Goal: Navigation & Orientation: Find specific page/section

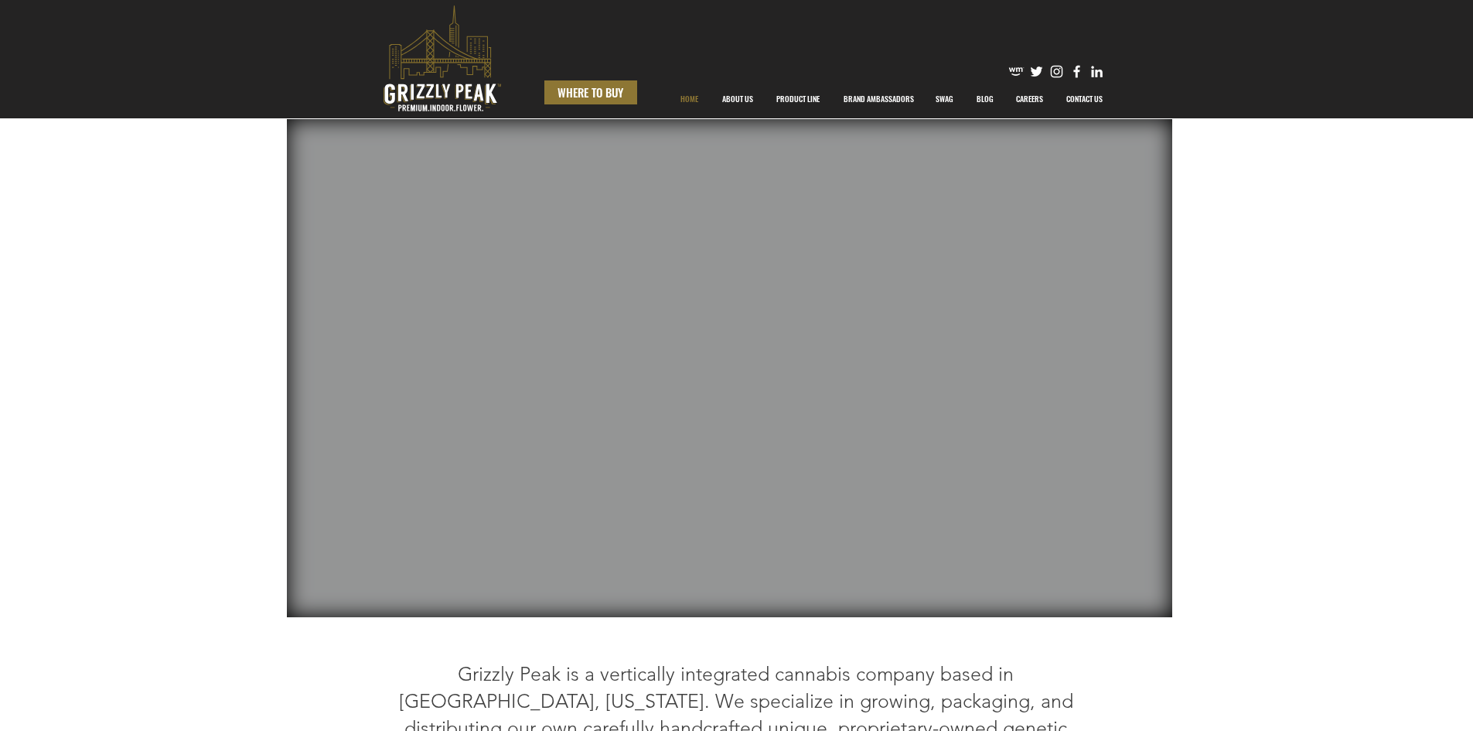
click at [592, 90] on span "WHERE TO BUY" at bounding box center [591, 92] width 66 height 16
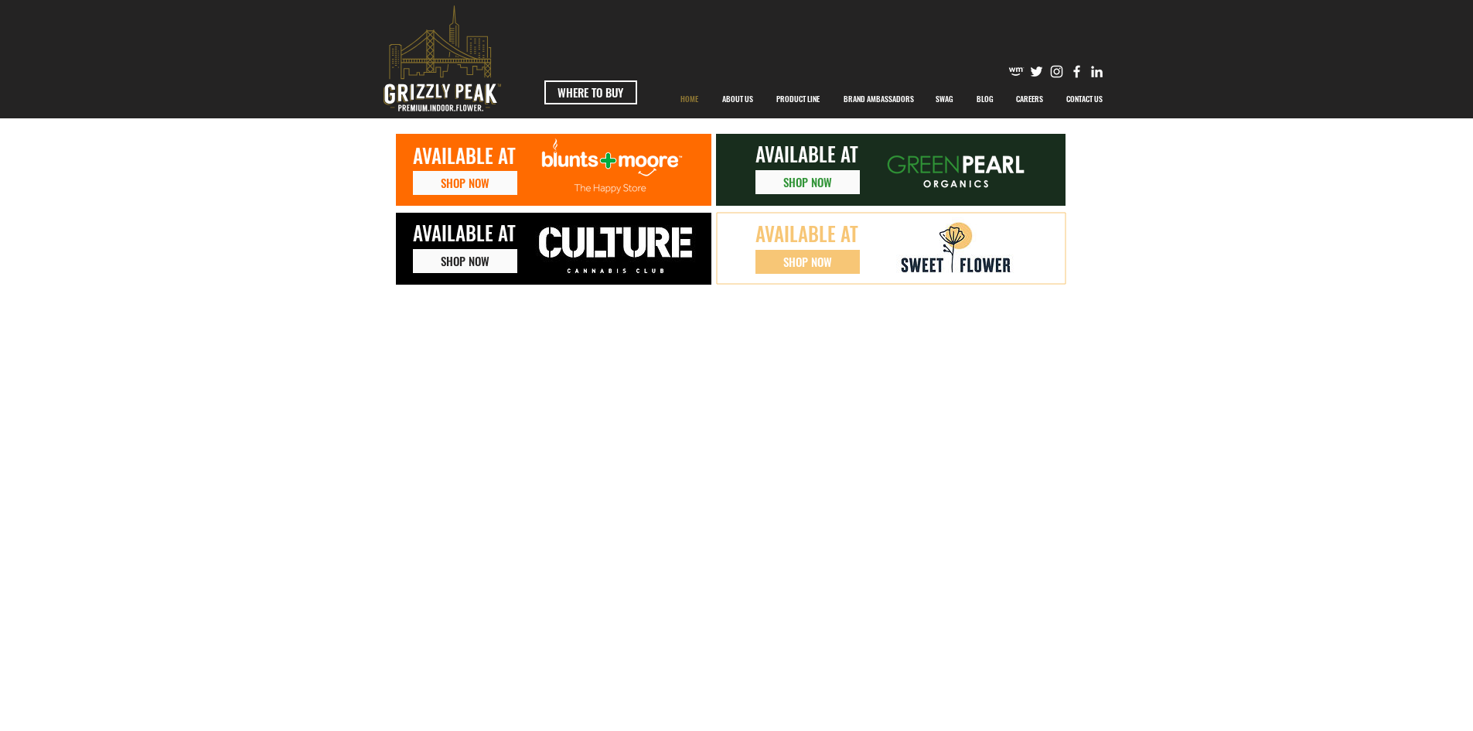
click at [694, 94] on p "HOME" at bounding box center [689, 99] width 33 height 39
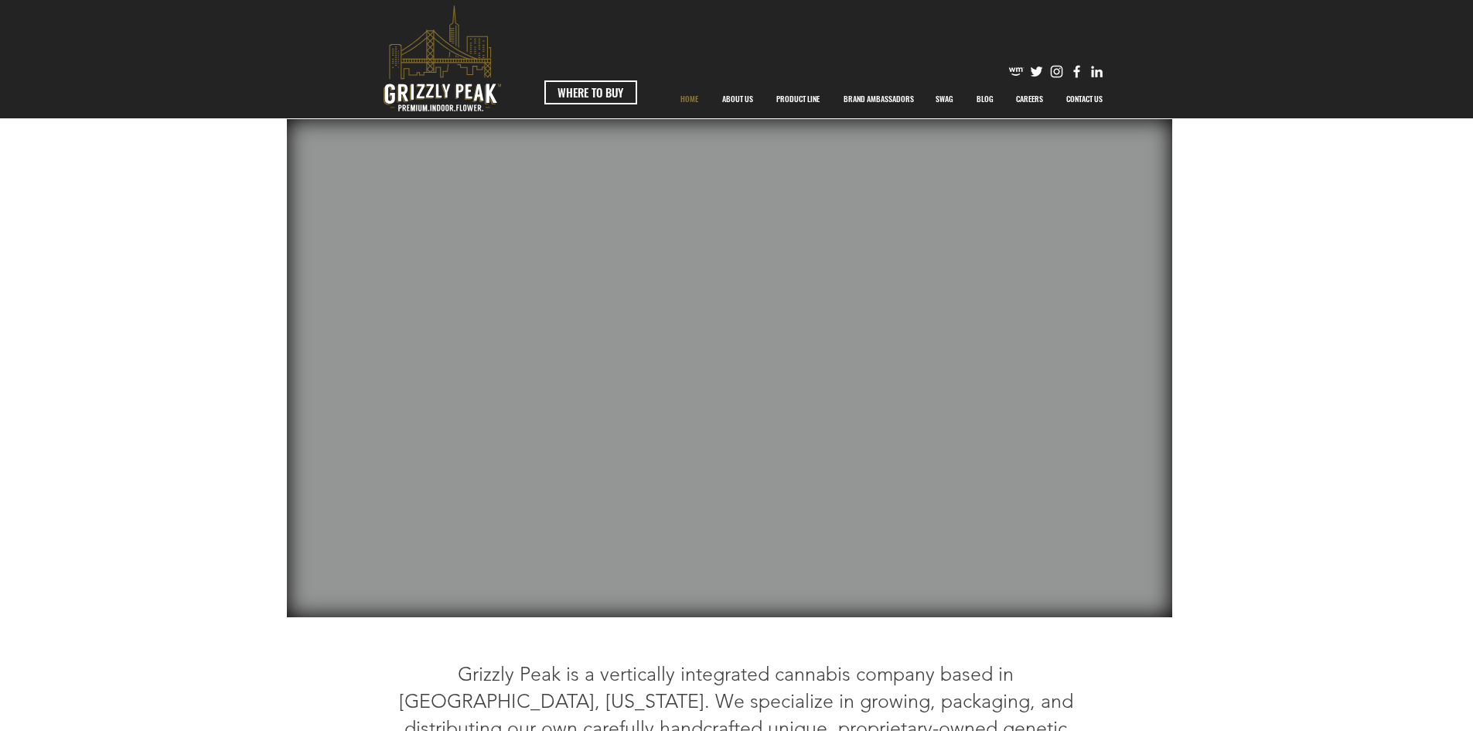
click at [1079, 71] on img "Facebook" at bounding box center [1077, 71] width 16 height 16
click at [802, 97] on p "PRODUCT LINE" at bounding box center [798, 99] width 59 height 39
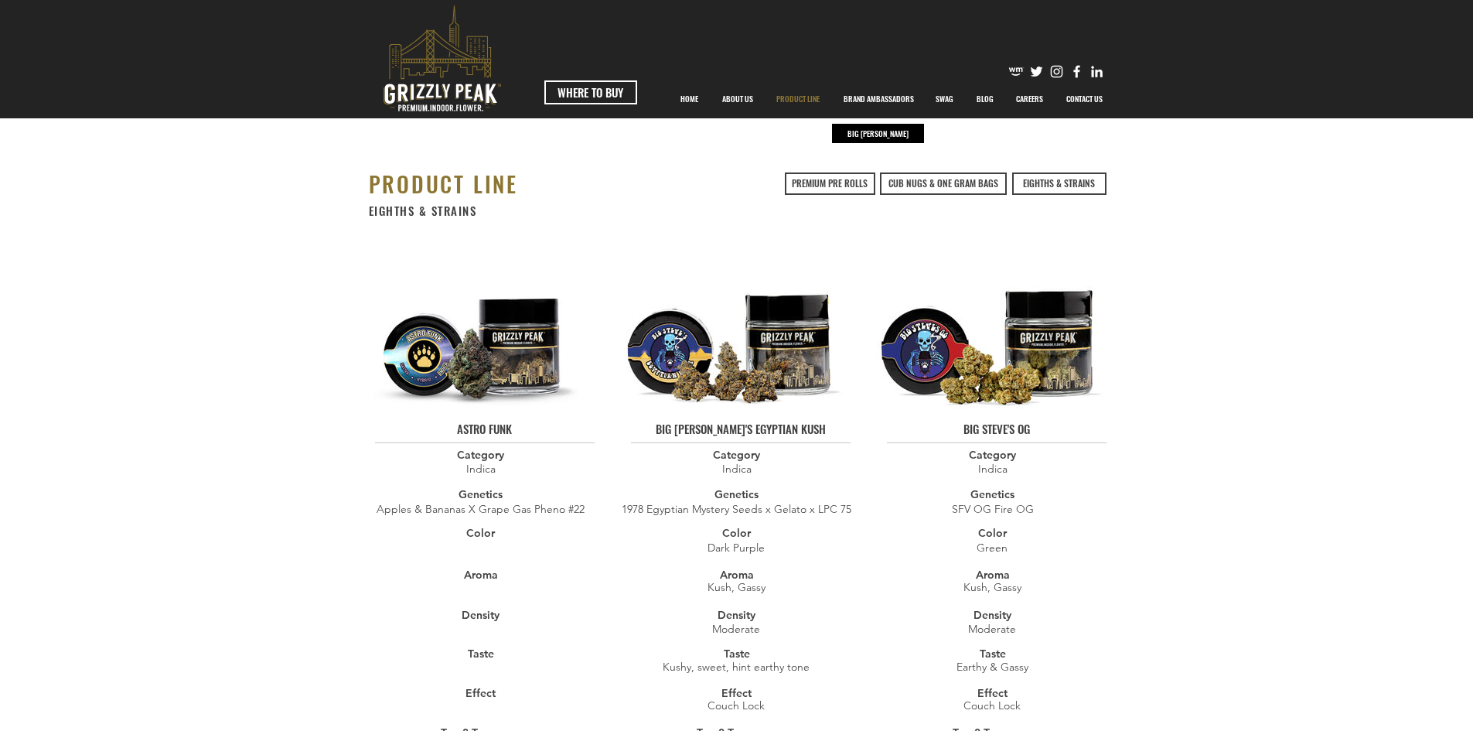
click at [865, 92] on p "BRAND AMBASSADORS" at bounding box center [879, 99] width 86 height 39
click at [866, 128] on p "BIG [PERSON_NAME]" at bounding box center [878, 133] width 69 height 19
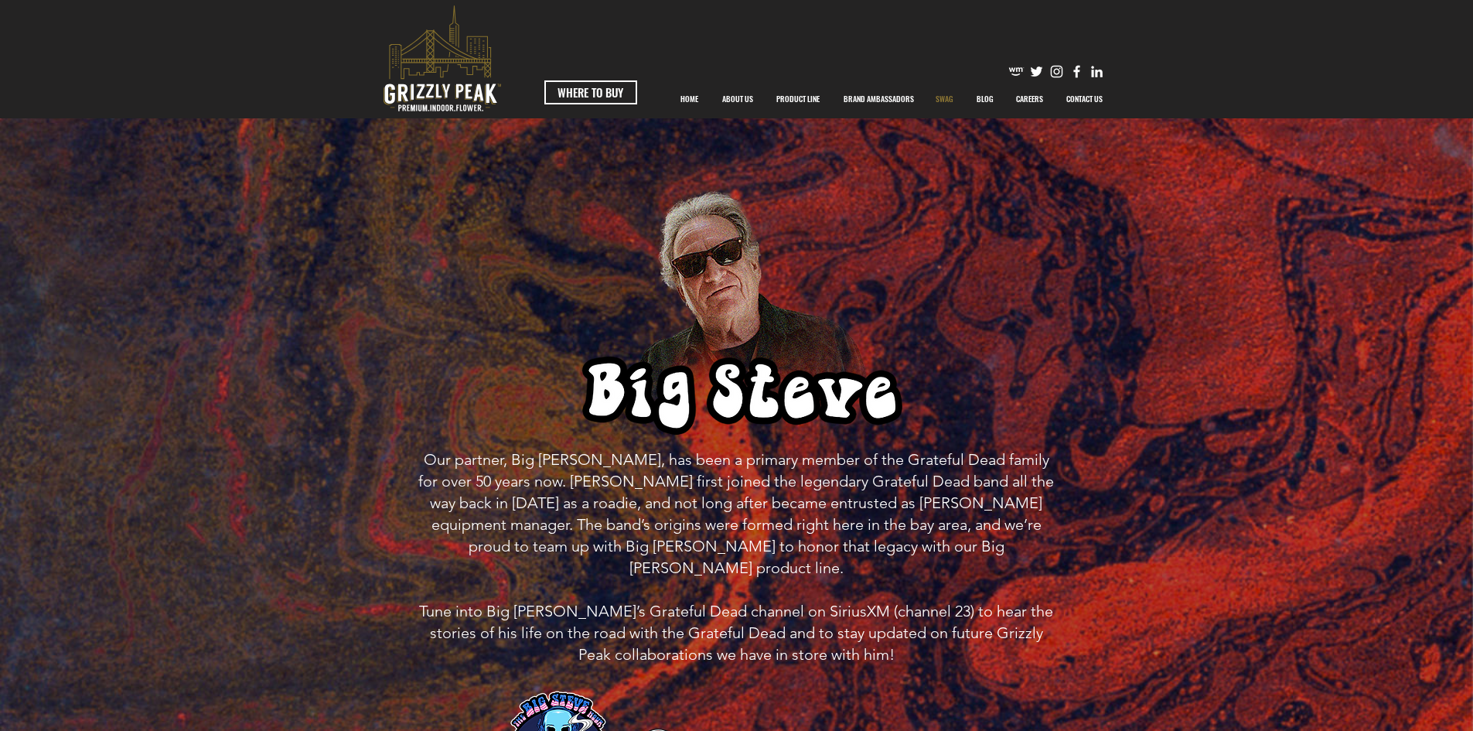
click at [937, 101] on p "SWAG" at bounding box center [944, 99] width 33 height 39
click at [699, 97] on p "HOME" at bounding box center [689, 99] width 33 height 39
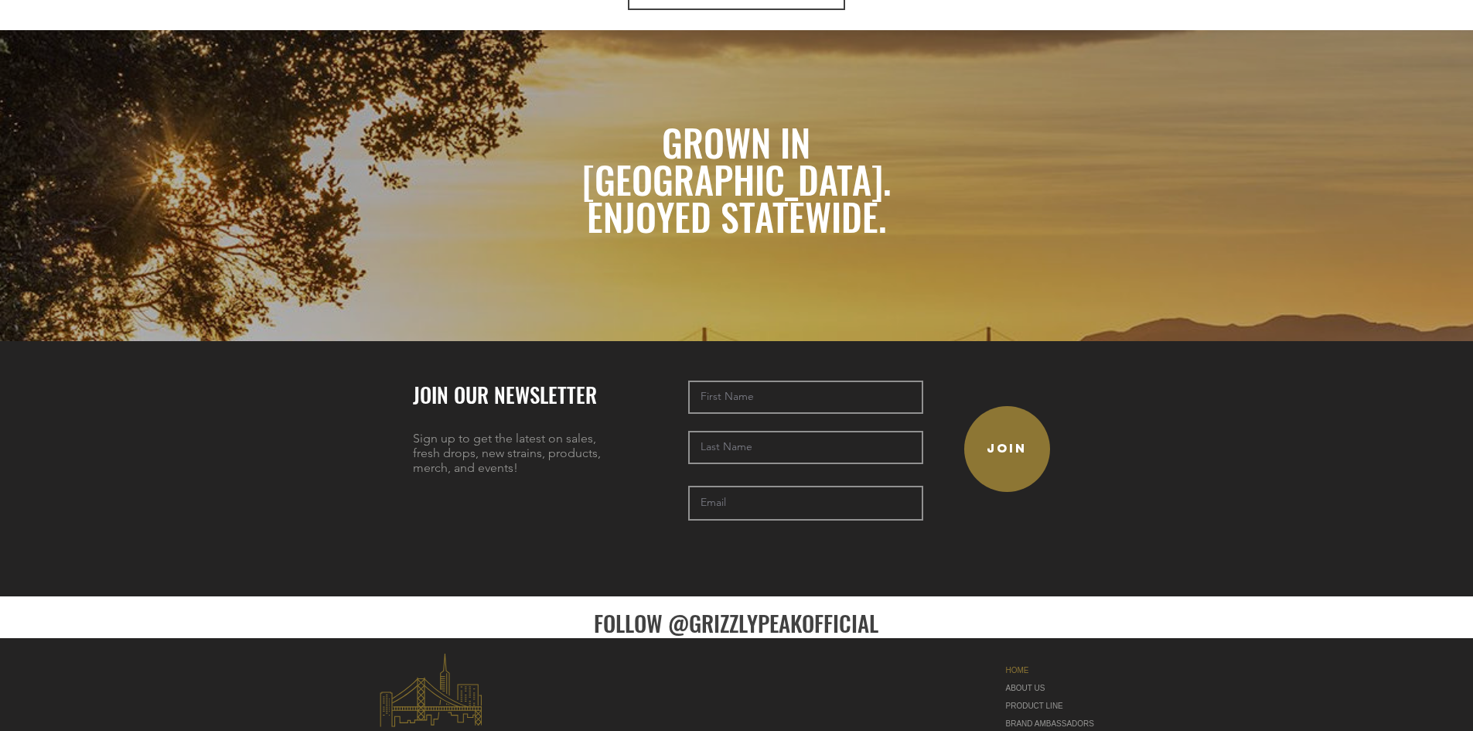
scroll to position [3400, 0]
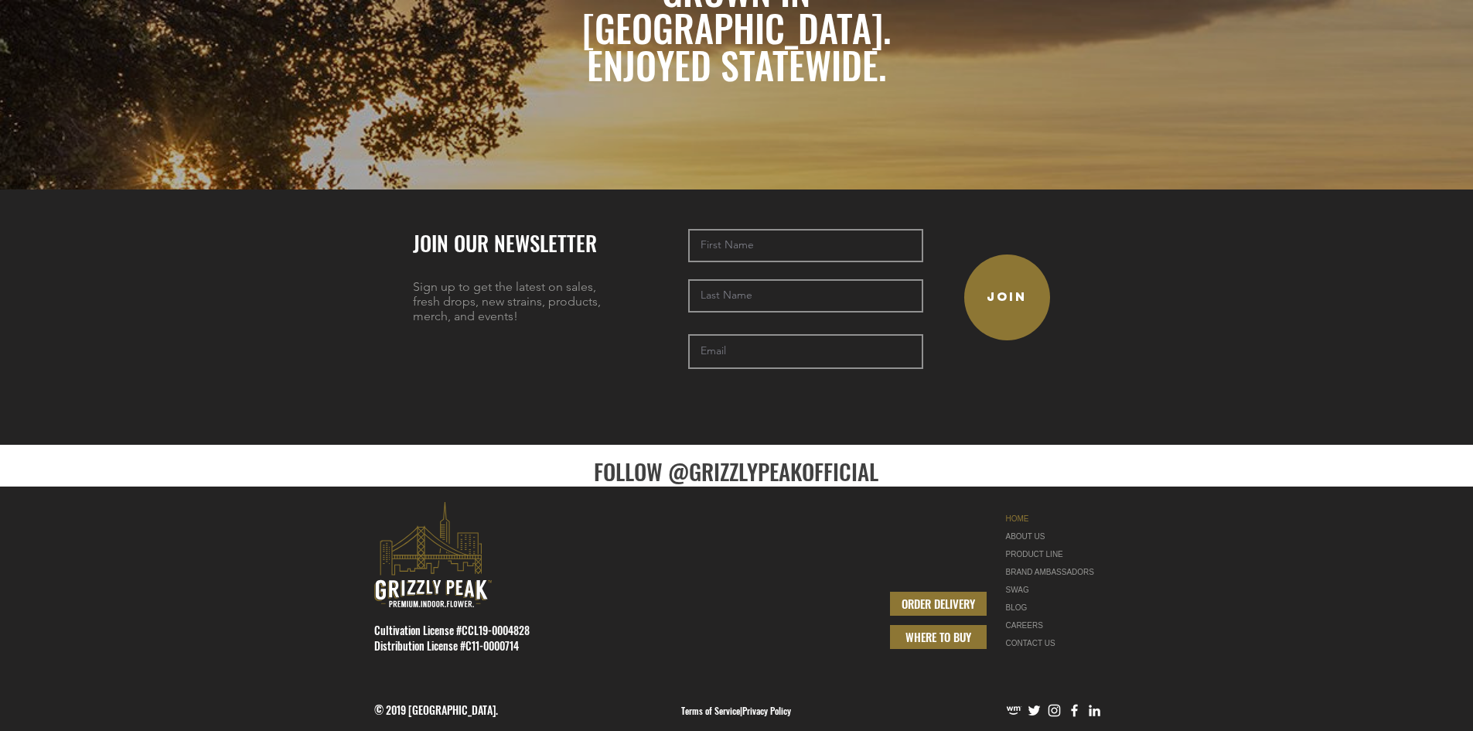
click at [930, 629] on span "WHERE TO BUY" at bounding box center [939, 637] width 66 height 16
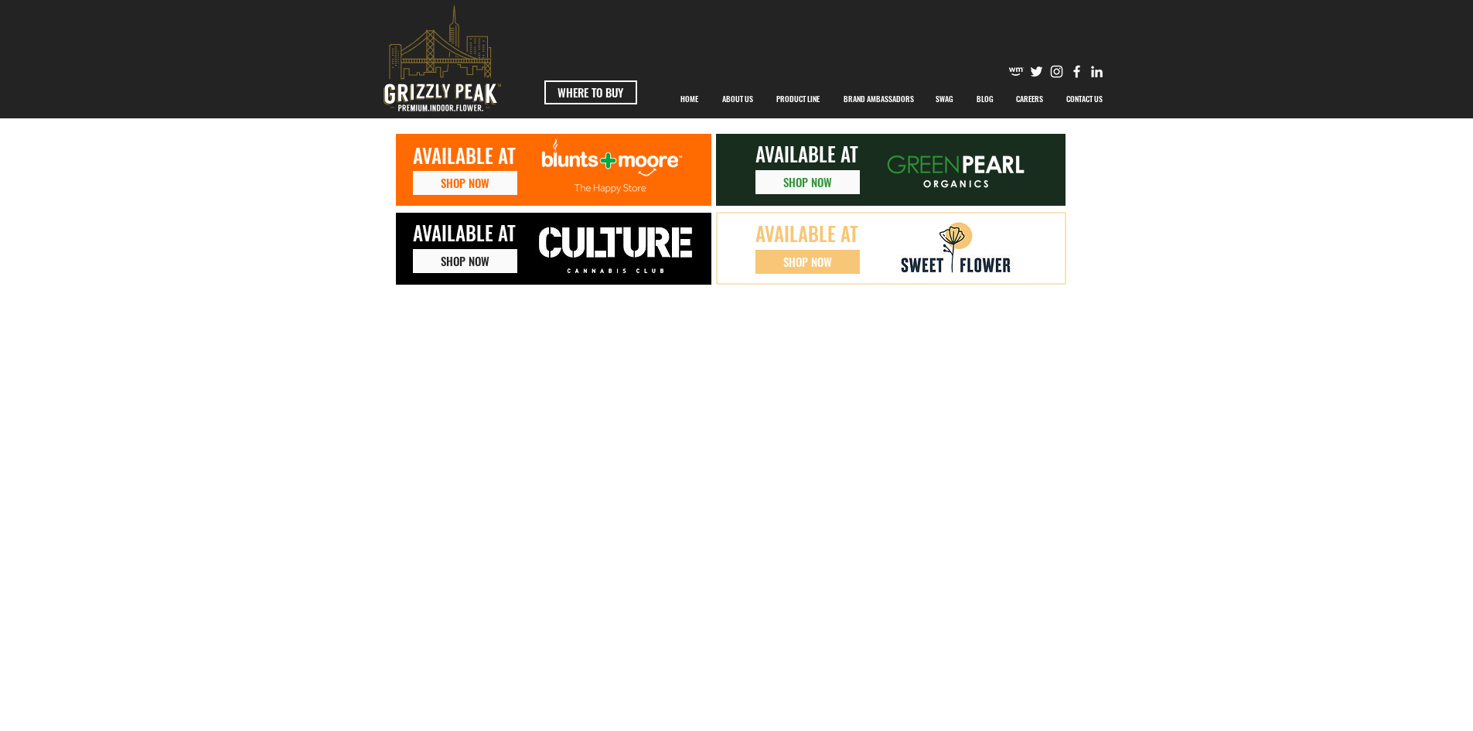
click at [903, 262] on img at bounding box center [955, 248] width 118 height 62
click at [809, 257] on span "SHOP NOW" at bounding box center [807, 262] width 49 height 16
click at [834, 179] on link "SHOP NOW" at bounding box center [808, 182] width 104 height 24
click at [483, 180] on span "SHOP NOW" at bounding box center [465, 183] width 49 height 16
click at [592, 163] on img at bounding box center [614, 171] width 182 height 67
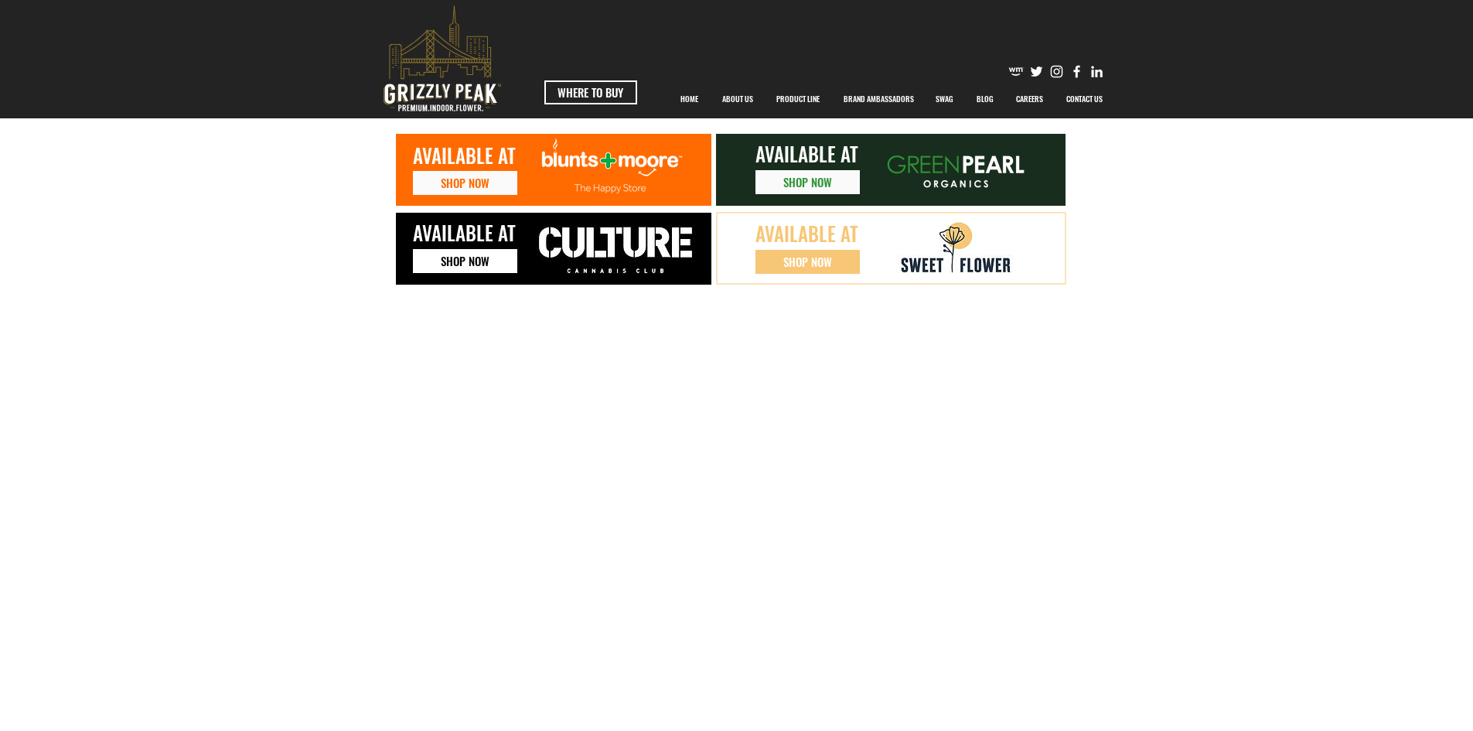
click at [456, 258] on span "SHOP NOW" at bounding box center [465, 261] width 49 height 16
